Goal: Task Accomplishment & Management: Manage account settings

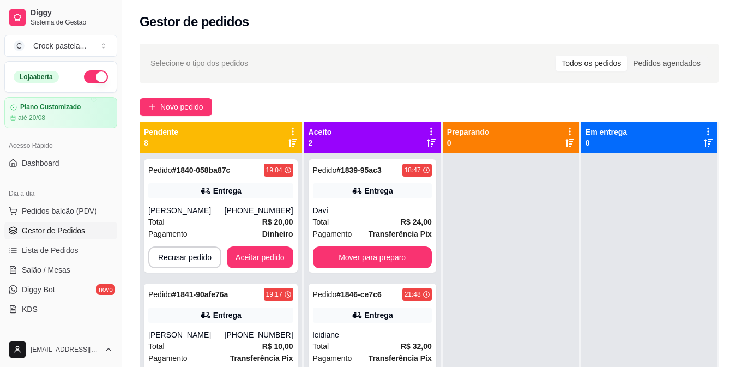
click at [138, 81] on div "Selecione o tipo dos pedidos Todos os pedidos Pedidos agendados Novo pedido Pen…" at bounding box center [429, 269] width 614 height 465
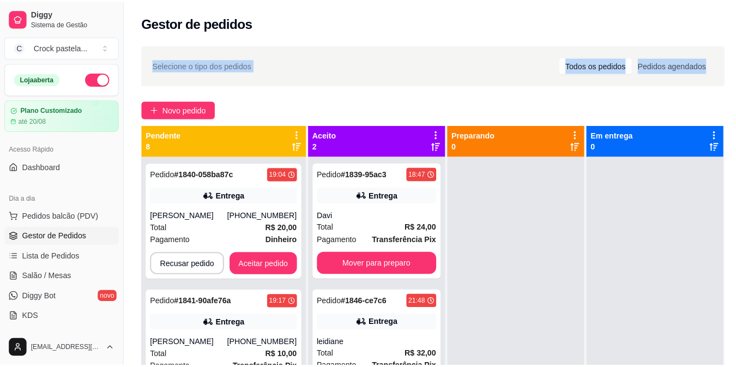
scroll to position [31, 0]
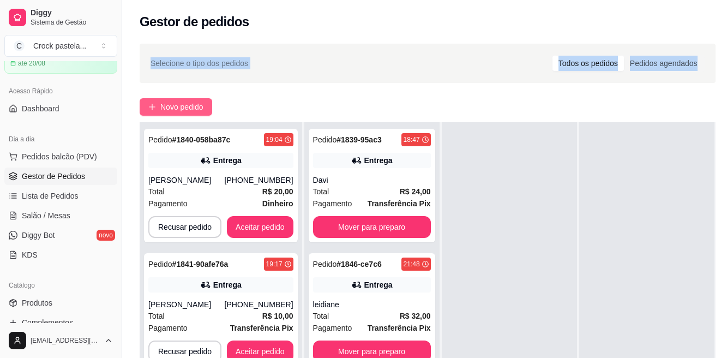
click at [192, 104] on span "Novo pedido" at bounding box center [181, 107] width 43 height 12
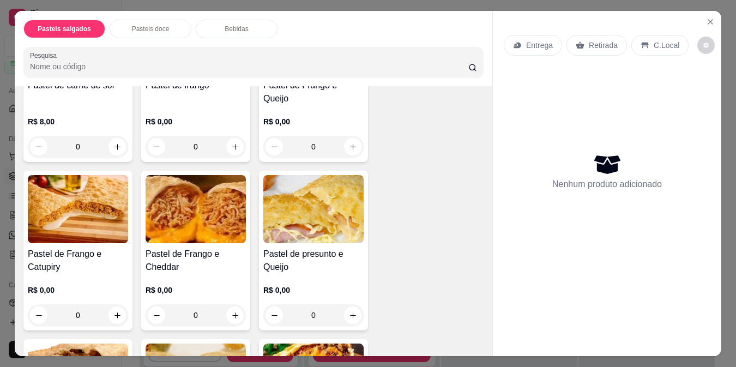
scroll to position [164, 0]
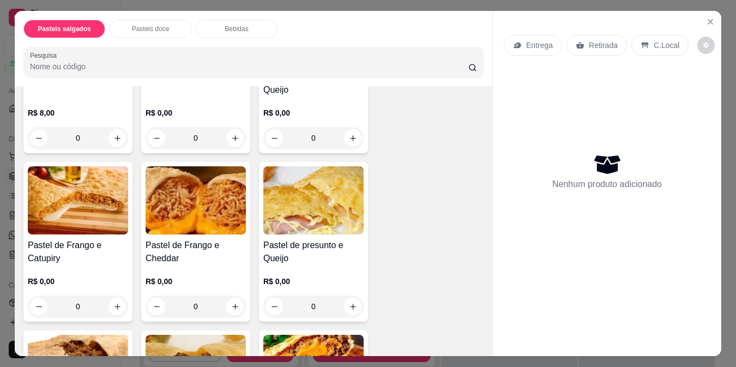
click at [231, 296] on div "0" at bounding box center [196, 307] width 100 height 22
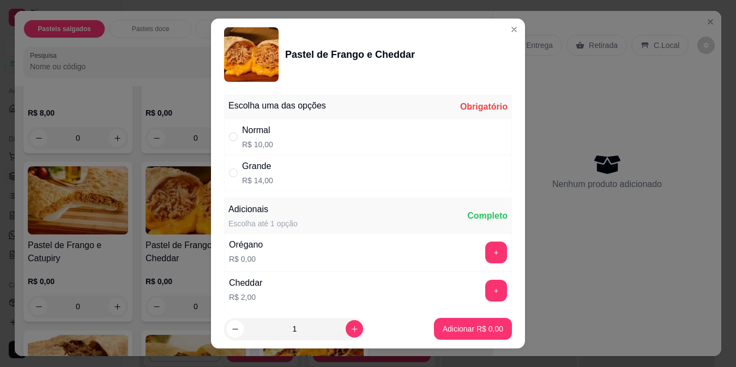
click at [255, 139] on p "R$ 10,00" at bounding box center [257, 144] width 31 height 11
radio input "true"
click at [430, 323] on button "Adicionar R$ 10,00" at bounding box center [471, 329] width 82 height 22
type input "1"
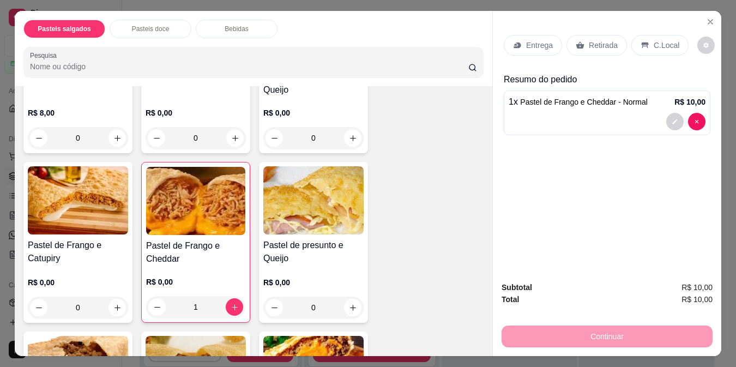
click at [539, 35] on div "Entrega" at bounding box center [533, 45] width 58 height 21
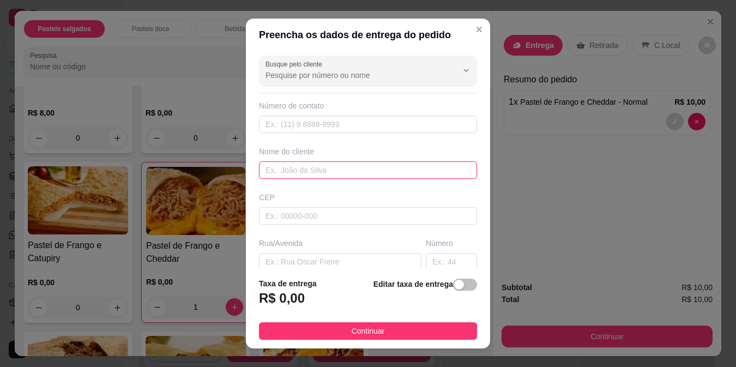
click at [374, 169] on input "text" at bounding box center [368, 169] width 218 height 17
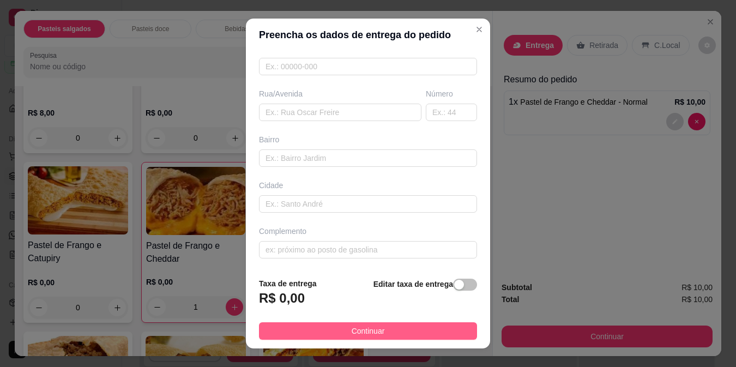
type input "vitor"
click at [388, 326] on button "Continuar" at bounding box center [368, 330] width 218 height 17
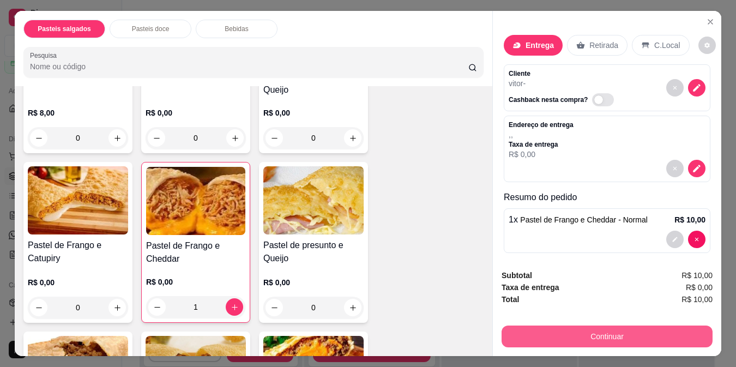
click at [630, 334] on button "Continuar" at bounding box center [607, 337] width 211 height 22
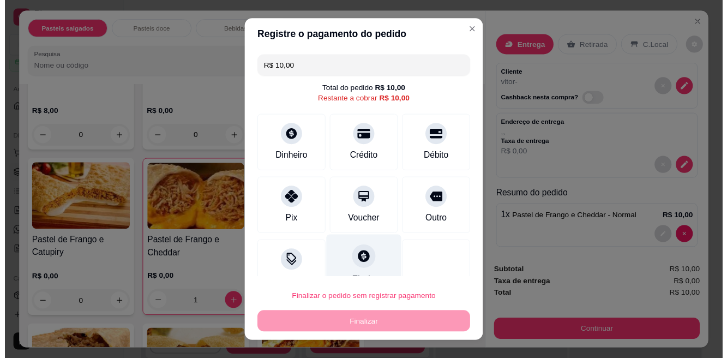
scroll to position [24, 0]
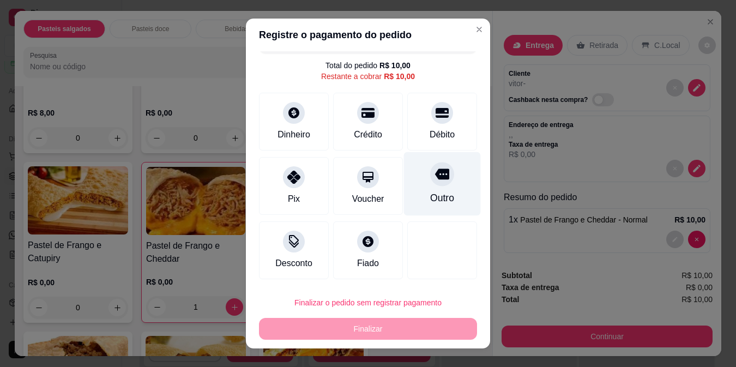
click at [435, 179] on icon at bounding box center [442, 174] width 14 height 11
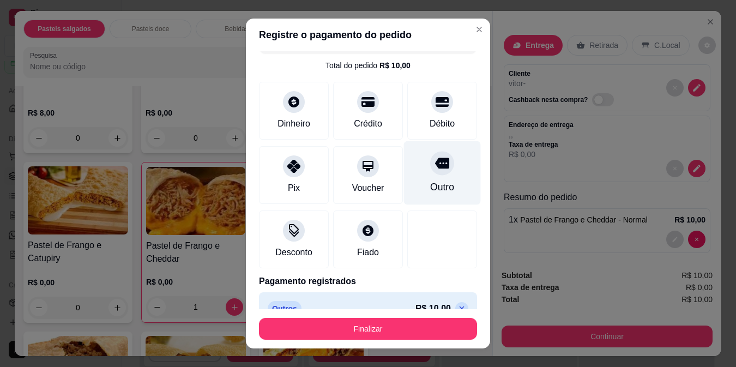
type input "R$ 0,00"
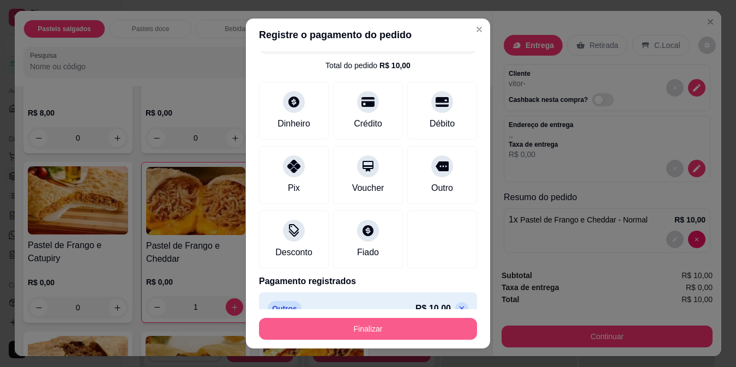
click at [438, 332] on button "Finalizar" at bounding box center [368, 329] width 218 height 22
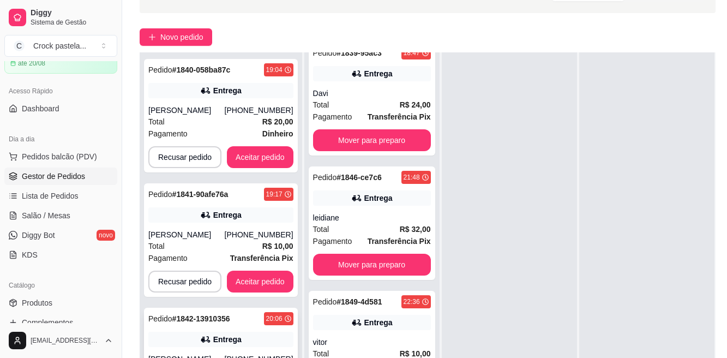
scroll to position [176, 0]
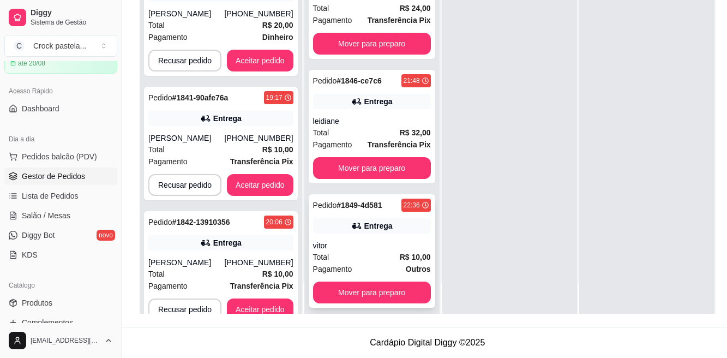
click at [362, 240] on div "vitor" at bounding box center [372, 245] width 118 height 11
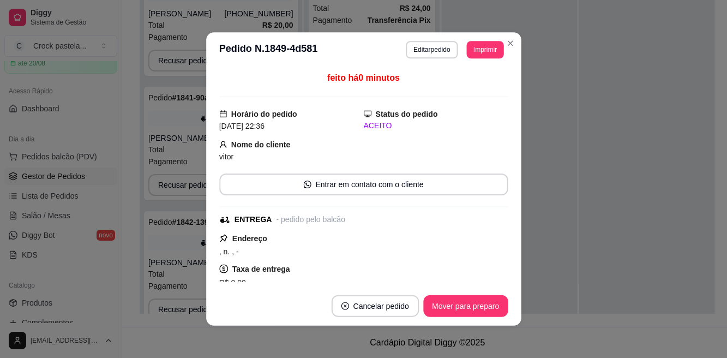
scroll to position [166, 0]
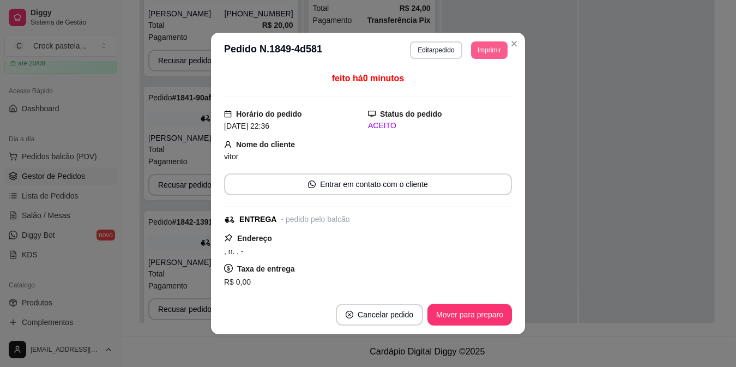
click at [476, 47] on button "Imprimir" at bounding box center [489, 49] width 37 height 17
click at [462, 92] on button "Impressora" at bounding box center [464, 88] width 76 height 17
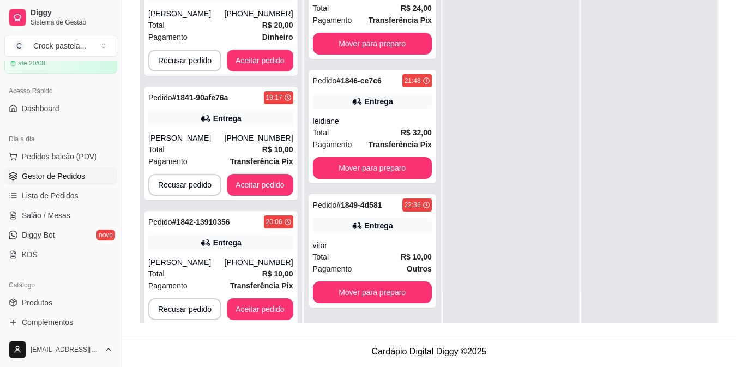
click at [510, 39] on div at bounding box center [511, 139] width 136 height 367
click at [510, 44] on div at bounding box center [511, 139] width 136 height 367
click at [509, 40] on div at bounding box center [511, 139] width 136 height 367
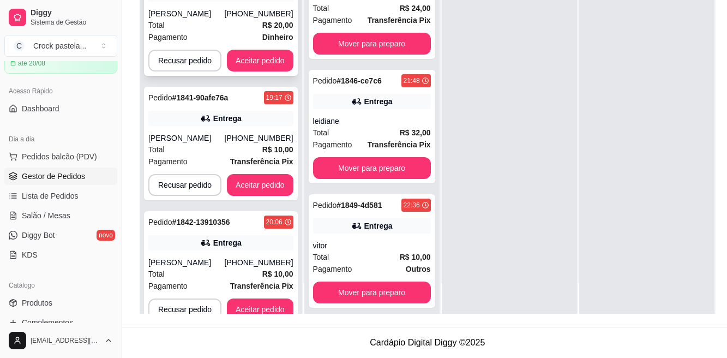
scroll to position [176, 0]
click at [269, 41] on strong "Dinheiro" at bounding box center [277, 37] width 31 height 9
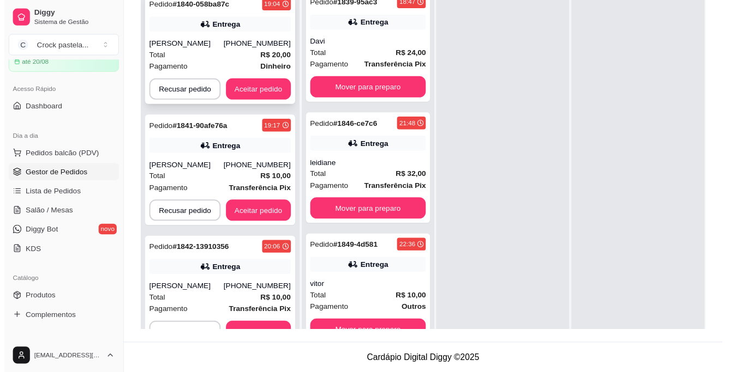
scroll to position [2, 0]
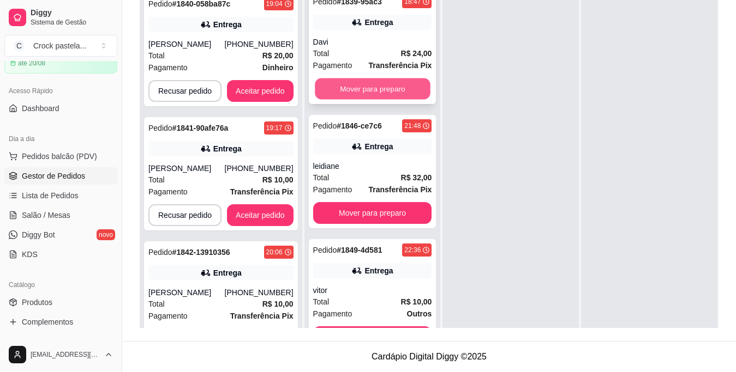
click at [391, 88] on button "Mover para preparo" at bounding box center [372, 89] width 115 height 21
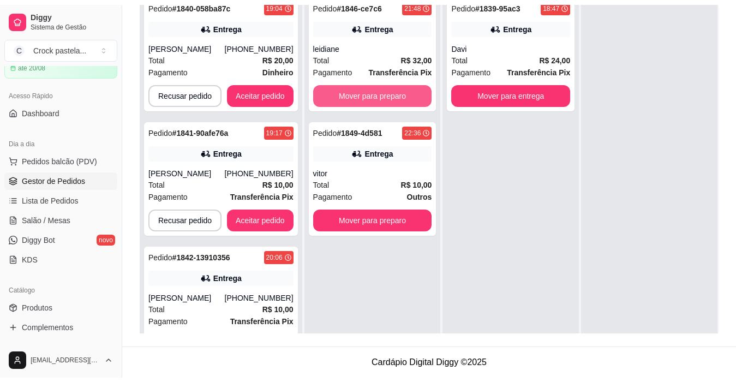
scroll to position [0, 0]
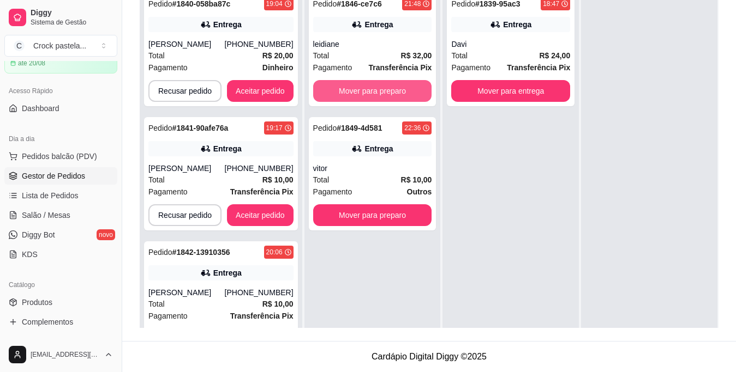
click at [391, 88] on button "Mover para preparo" at bounding box center [372, 91] width 119 height 22
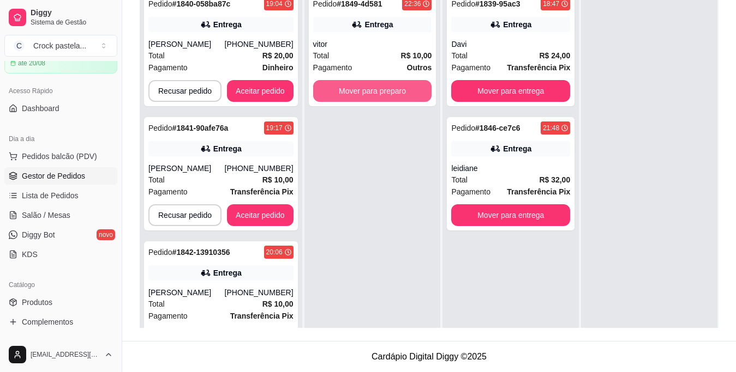
click at [391, 88] on button "Mover para preparo" at bounding box center [372, 91] width 119 height 22
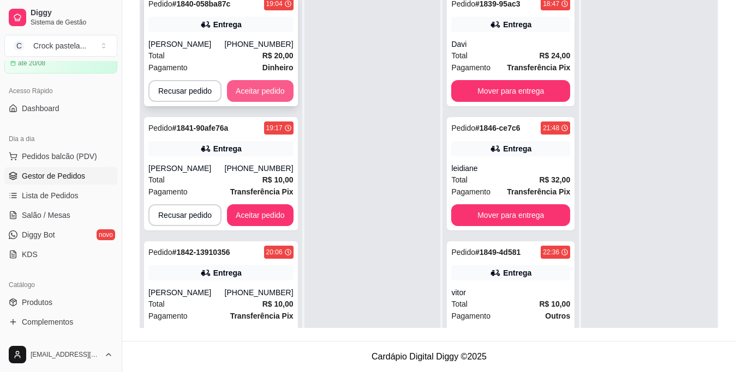
click at [271, 92] on button "Aceitar pedido" at bounding box center [260, 91] width 67 height 22
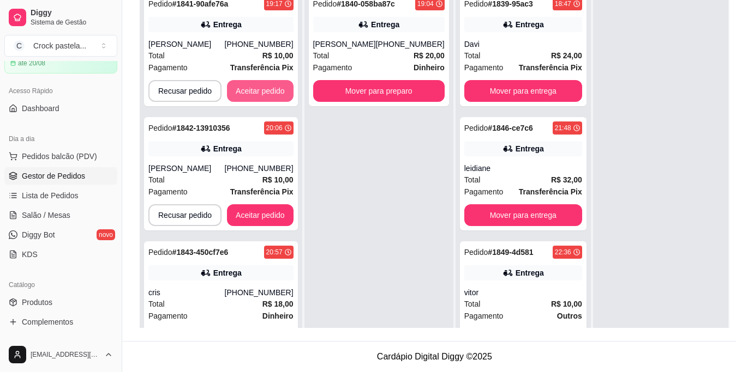
click at [271, 92] on button "Aceitar pedido" at bounding box center [260, 91] width 67 height 22
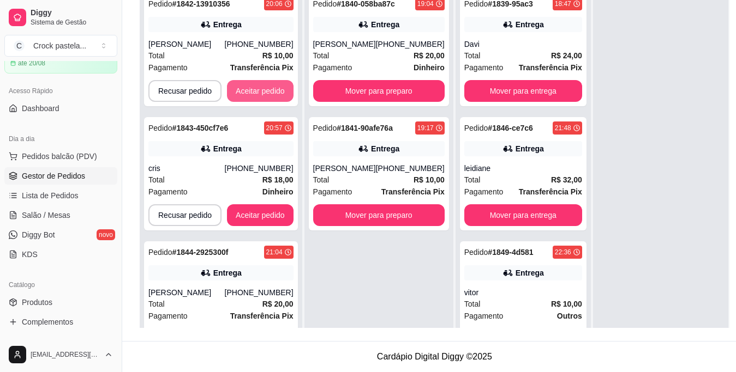
click at [271, 92] on button "Aceitar pedido" at bounding box center [260, 91] width 67 height 22
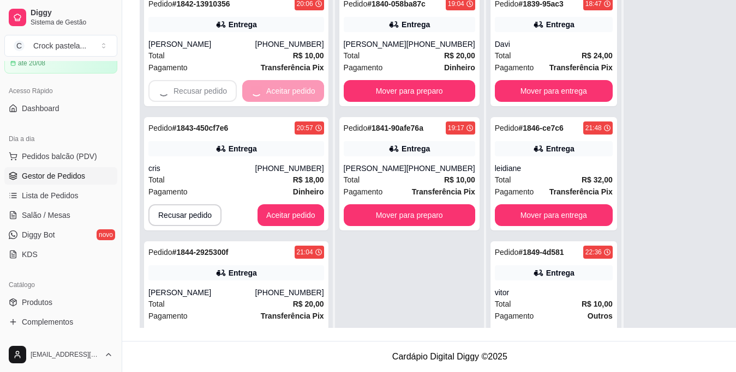
click at [271, 205] on button "Aceitar pedido" at bounding box center [290, 216] width 67 height 22
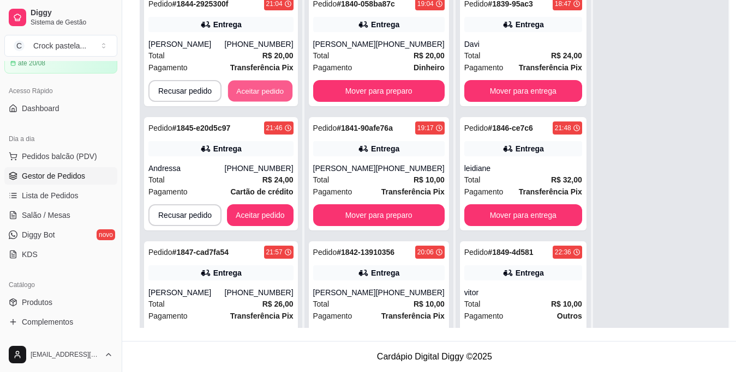
click at [271, 92] on button "Aceitar pedido" at bounding box center [260, 91] width 64 height 21
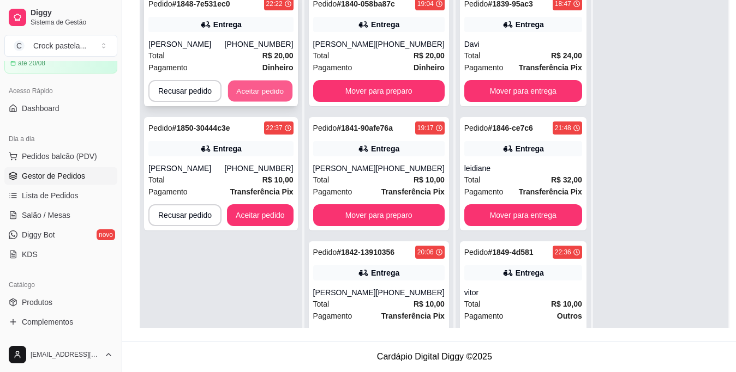
click at [272, 92] on button "Aceitar pedido" at bounding box center [260, 91] width 64 height 21
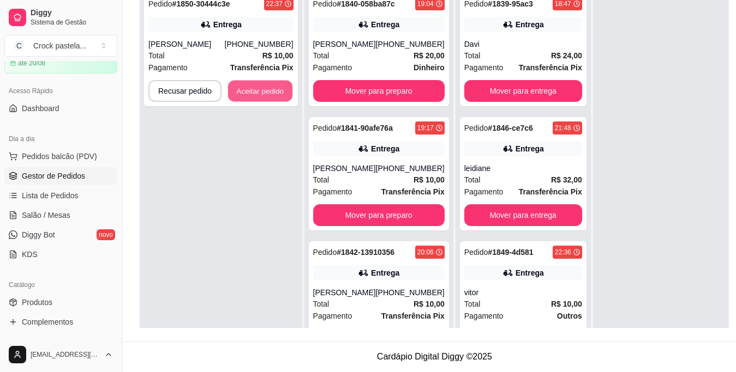
click at [272, 92] on button "Aceitar pedido" at bounding box center [260, 91] width 64 height 21
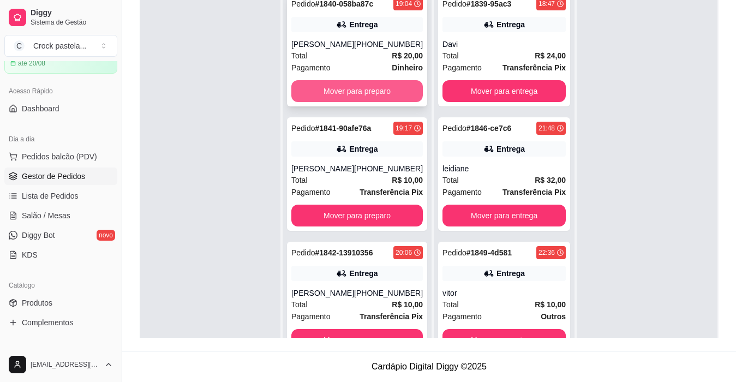
click at [359, 96] on button "Mover para preparo" at bounding box center [356, 91] width 131 height 22
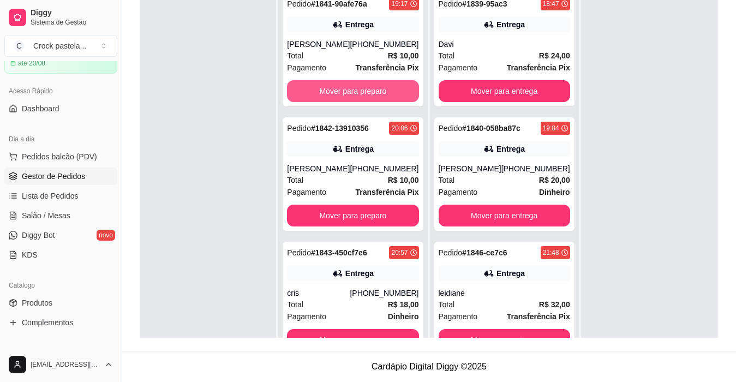
click at [358, 96] on button "Mover para preparo" at bounding box center [352, 91] width 131 height 22
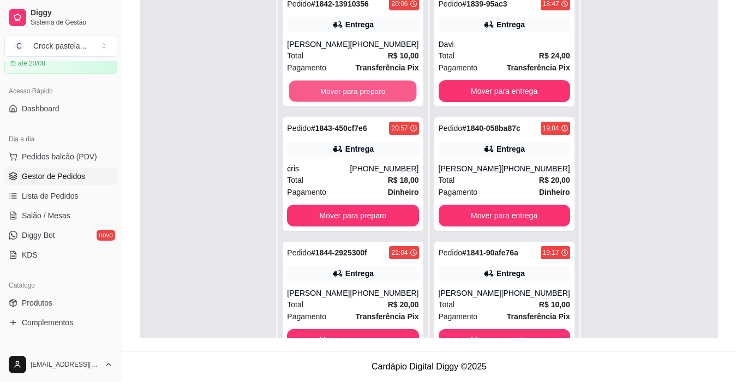
click at [358, 96] on button "Mover para preparo" at bounding box center [353, 91] width 128 height 21
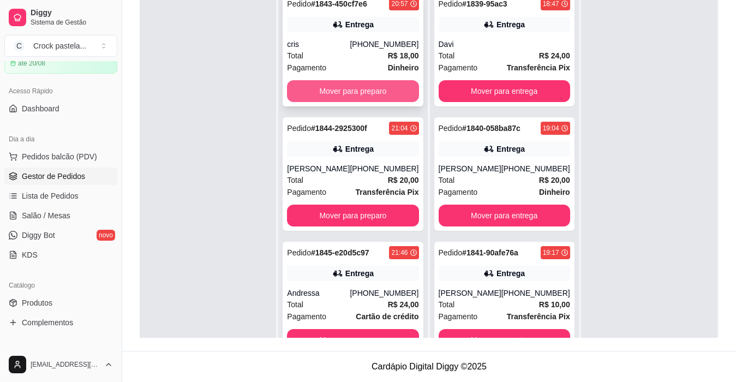
click at [372, 92] on button "Mover para preparo" at bounding box center [352, 91] width 131 height 22
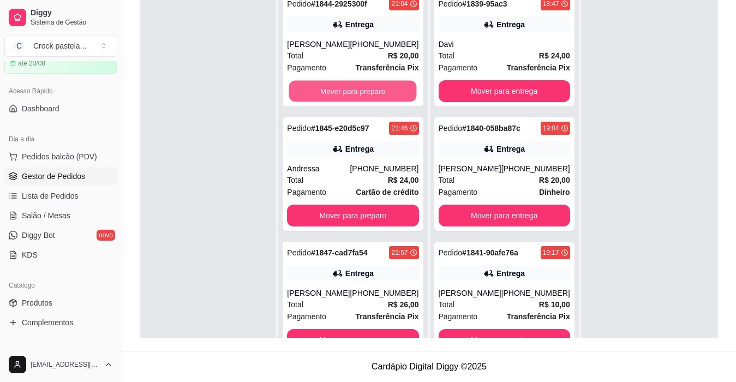
click at [372, 92] on button "Mover para preparo" at bounding box center [353, 91] width 128 height 21
click at [372, 92] on button "Mover para preparo" at bounding box center [352, 91] width 131 height 22
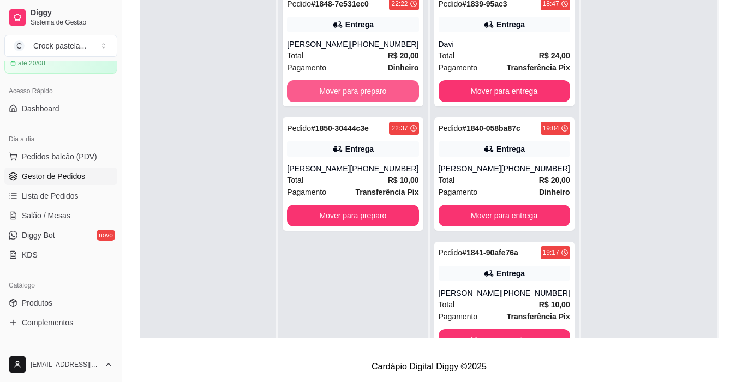
click at [372, 92] on button "Mover para preparo" at bounding box center [352, 91] width 131 height 22
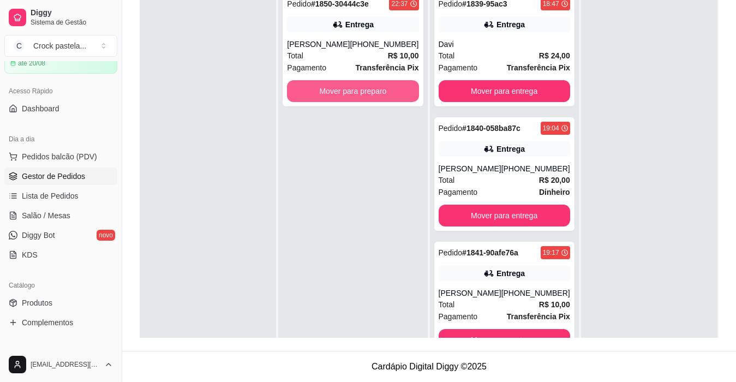
click at [372, 92] on button "Mover para preparo" at bounding box center [352, 91] width 131 height 22
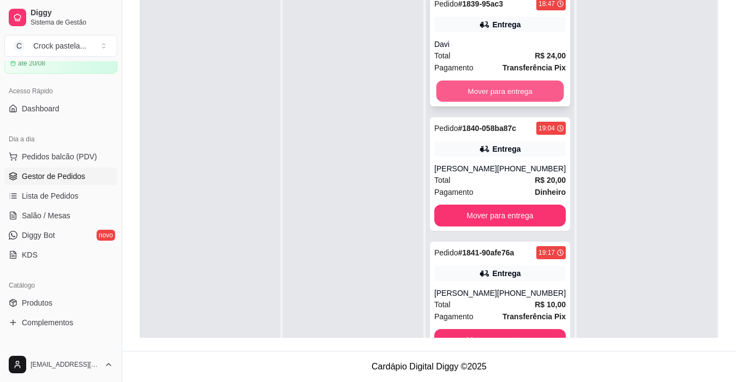
click at [483, 99] on button "Mover para entrega" at bounding box center [500, 91] width 128 height 21
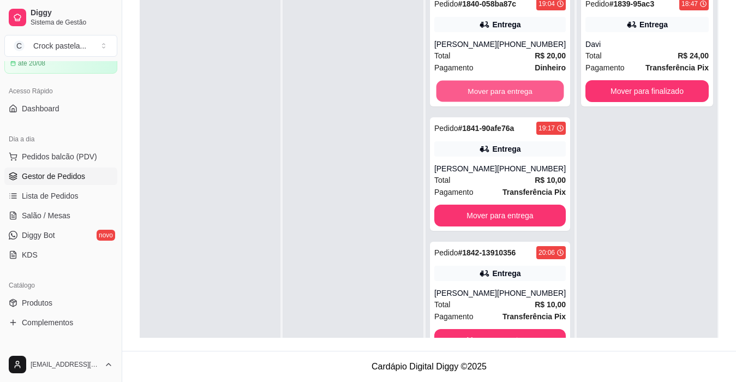
click at [483, 99] on button "Mover para entrega" at bounding box center [500, 91] width 128 height 21
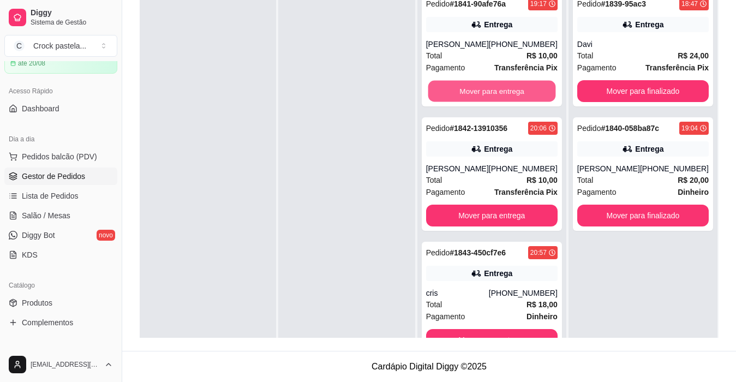
click at [483, 99] on button "Mover para entrega" at bounding box center [492, 91] width 128 height 21
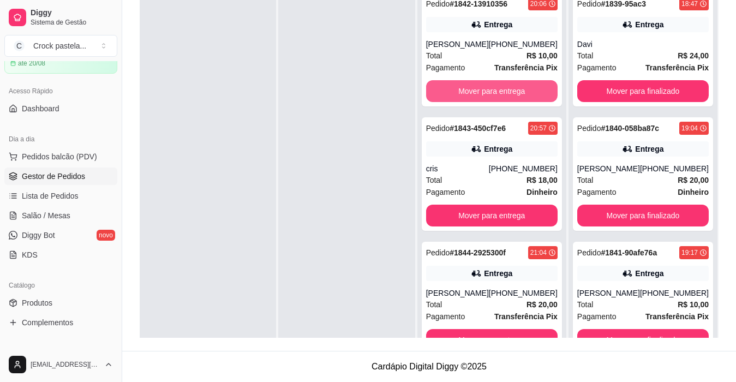
click at [483, 99] on button "Mover para entrega" at bounding box center [491, 91] width 131 height 22
click at [483, 99] on button "Mover para entrega" at bounding box center [492, 91] width 128 height 21
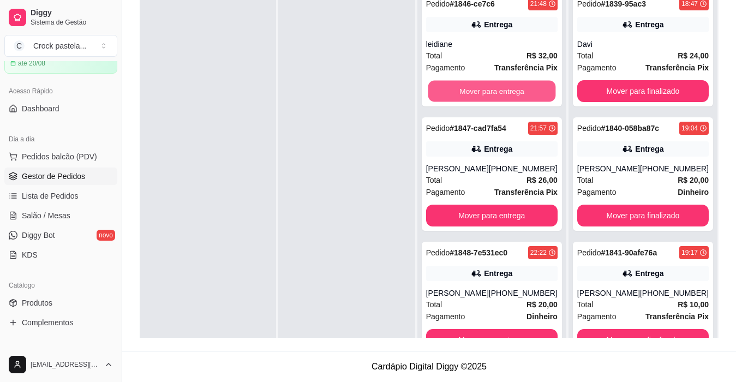
click at [483, 99] on button "Mover para entrega" at bounding box center [492, 91] width 128 height 21
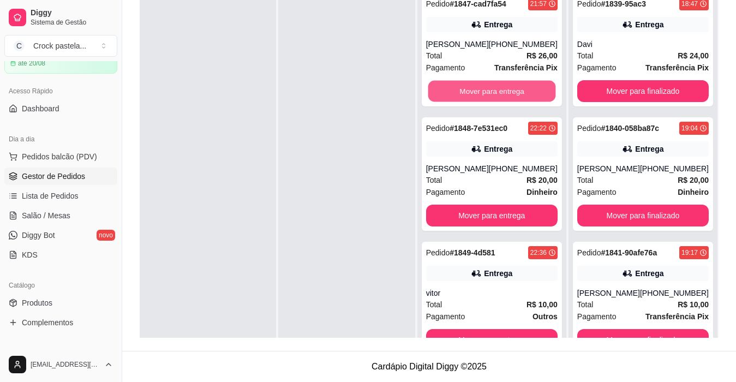
click at [483, 99] on button "Mover para entrega" at bounding box center [492, 91] width 128 height 21
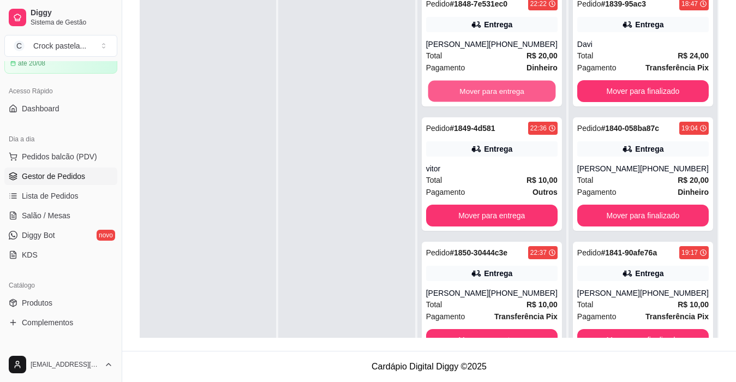
click at [483, 99] on button "Mover para entrega" at bounding box center [492, 91] width 128 height 21
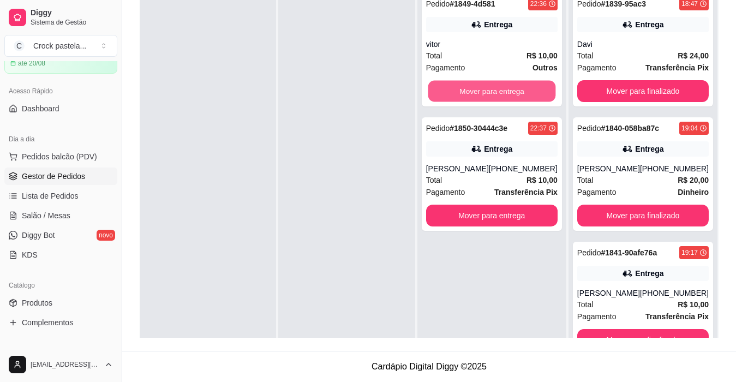
click at [483, 99] on button "Mover para entrega" at bounding box center [492, 91] width 128 height 21
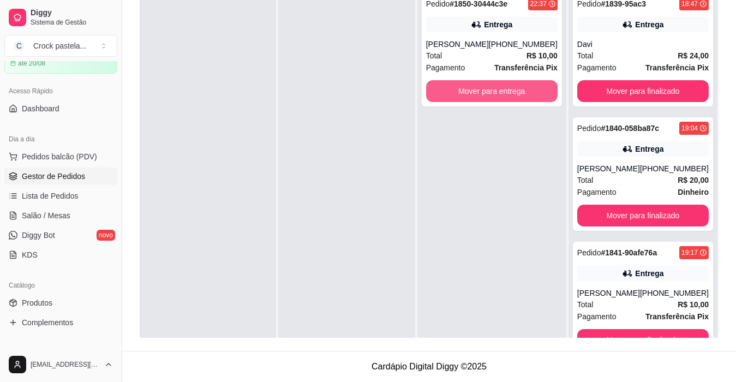
click at [483, 99] on button "Mover para entrega" at bounding box center [491, 91] width 131 height 22
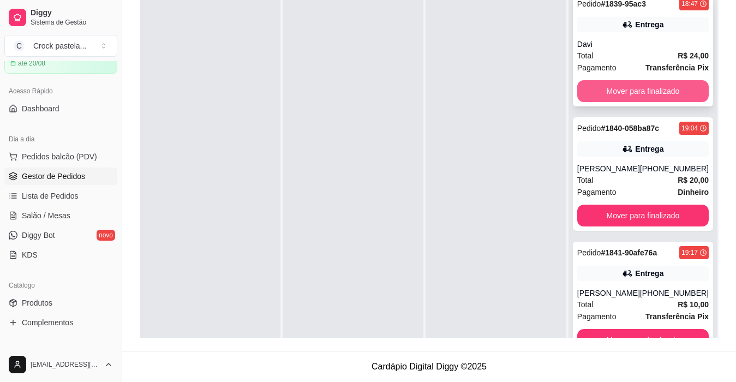
click at [591, 85] on button "Mover para finalizado" at bounding box center [642, 91] width 131 height 22
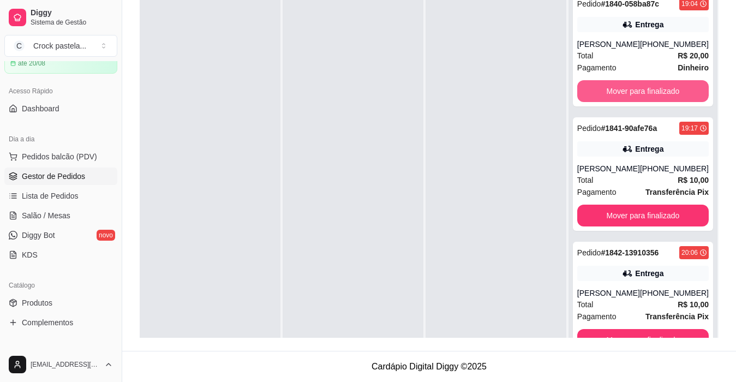
click at [591, 85] on button "Mover para finalizado" at bounding box center [642, 91] width 131 height 22
click at [592, 86] on button "Mover para finalizado" at bounding box center [642, 91] width 131 height 22
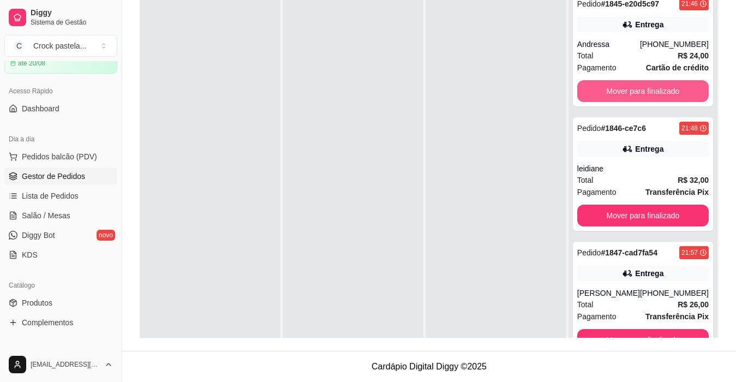
click at [592, 86] on button "Mover para finalizado" at bounding box center [642, 91] width 131 height 22
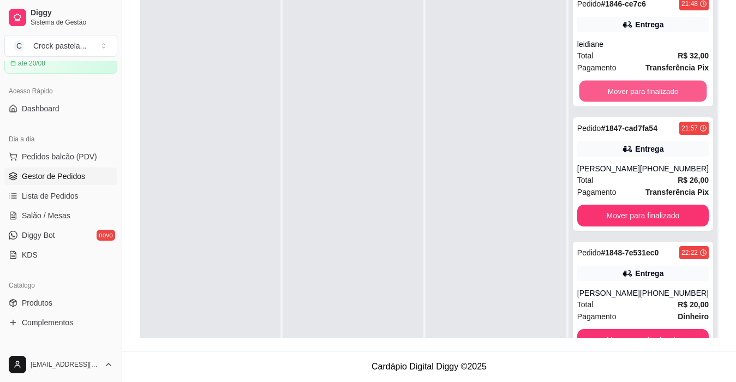
click at [592, 86] on button "Mover para finalizado" at bounding box center [643, 91] width 128 height 21
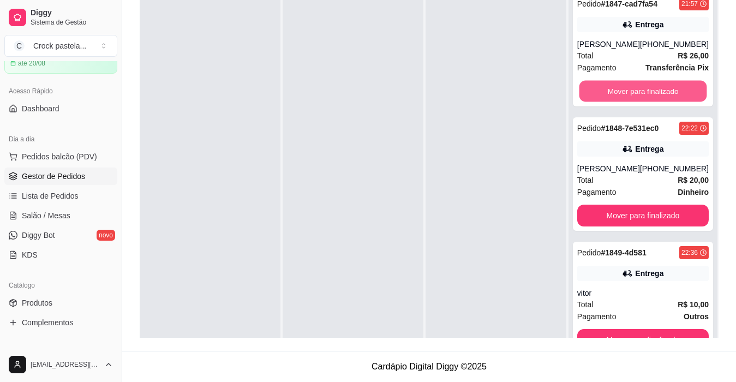
click at [592, 86] on button "Mover para finalizado" at bounding box center [643, 91] width 128 height 21
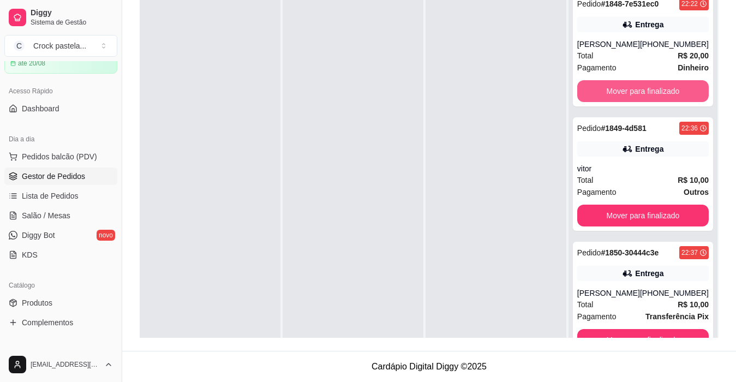
click at [592, 86] on button "Mover para finalizado" at bounding box center [642, 91] width 131 height 22
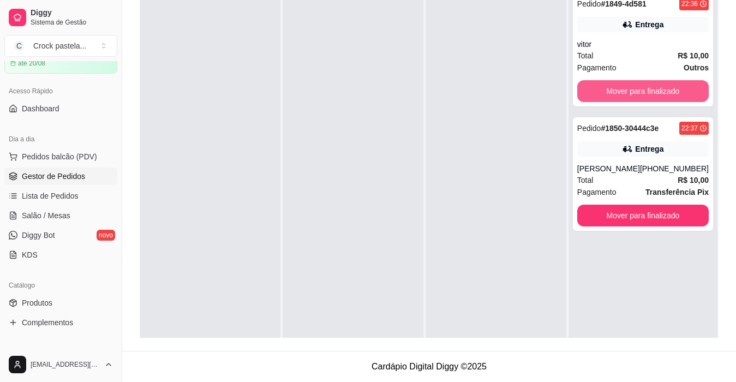
click at [592, 86] on button "Mover para finalizado" at bounding box center [642, 91] width 131 height 22
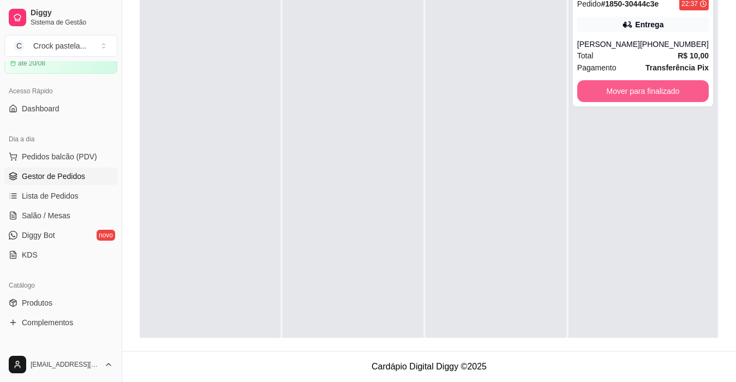
click at [592, 86] on button "Mover para finalizado" at bounding box center [642, 91] width 131 height 22
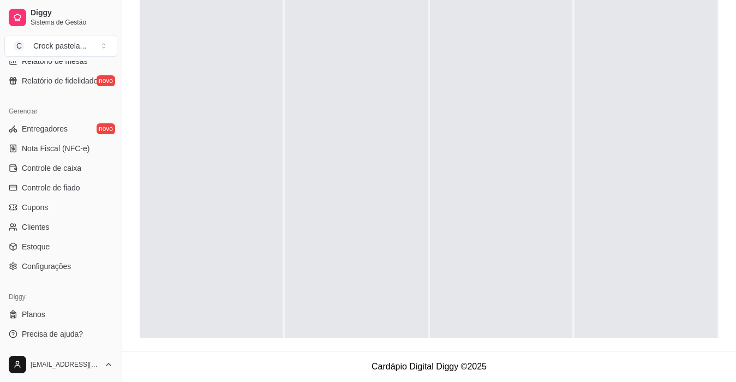
scroll to position [239, 0]
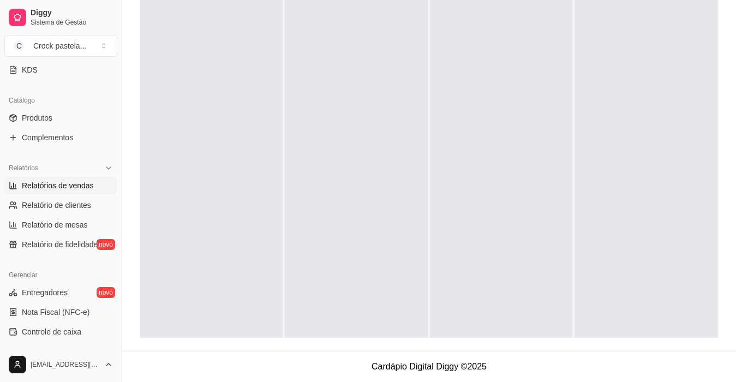
click at [82, 193] on link "Relatórios de vendas" at bounding box center [60, 185] width 113 height 17
select select "ALL"
select select "0"
